Goal: Information Seeking & Learning: Learn about a topic

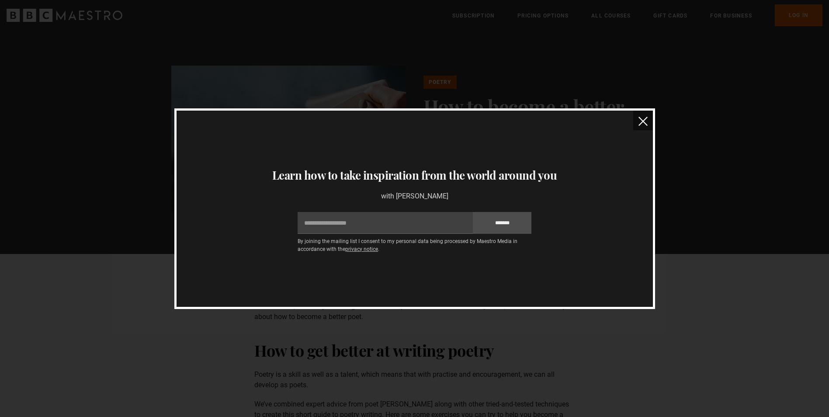
click at [643, 116] on button "close" at bounding box center [643, 121] width 20 height 20
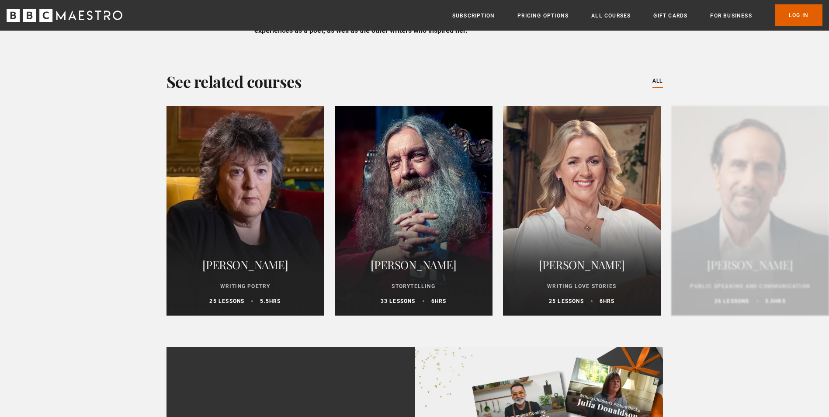
scroll to position [1596, 0]
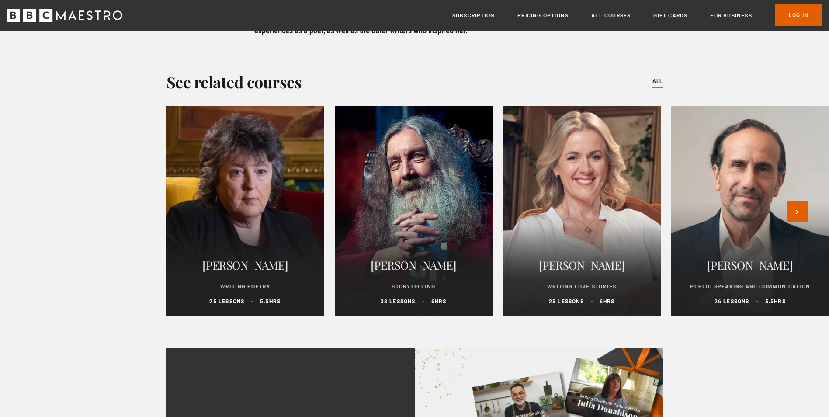
click at [619, 206] on div at bounding box center [581, 211] width 173 height 231
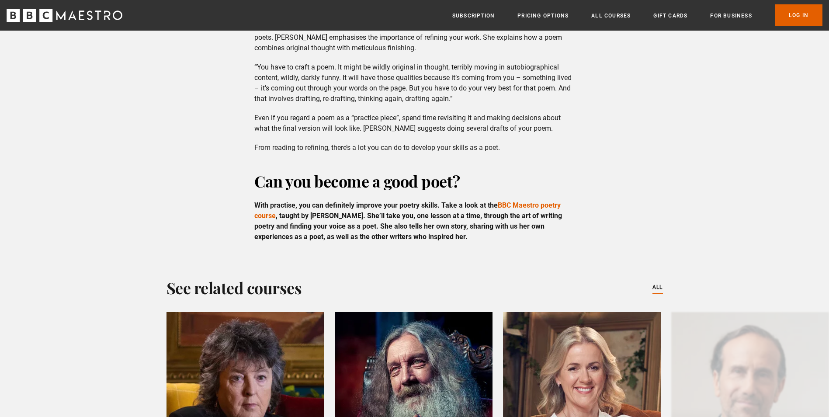
scroll to position [1127, 0]
